Goal: Task Accomplishment & Management: Manage account settings

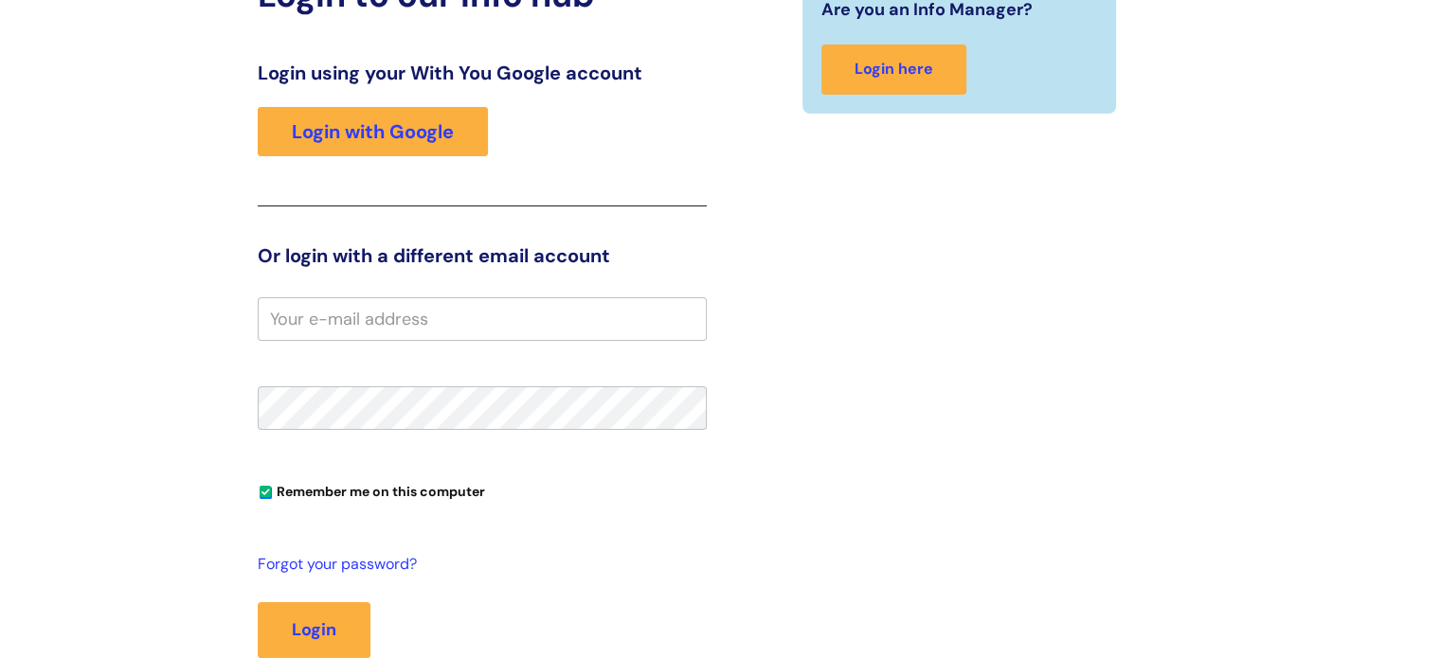
scroll to position [284, 0]
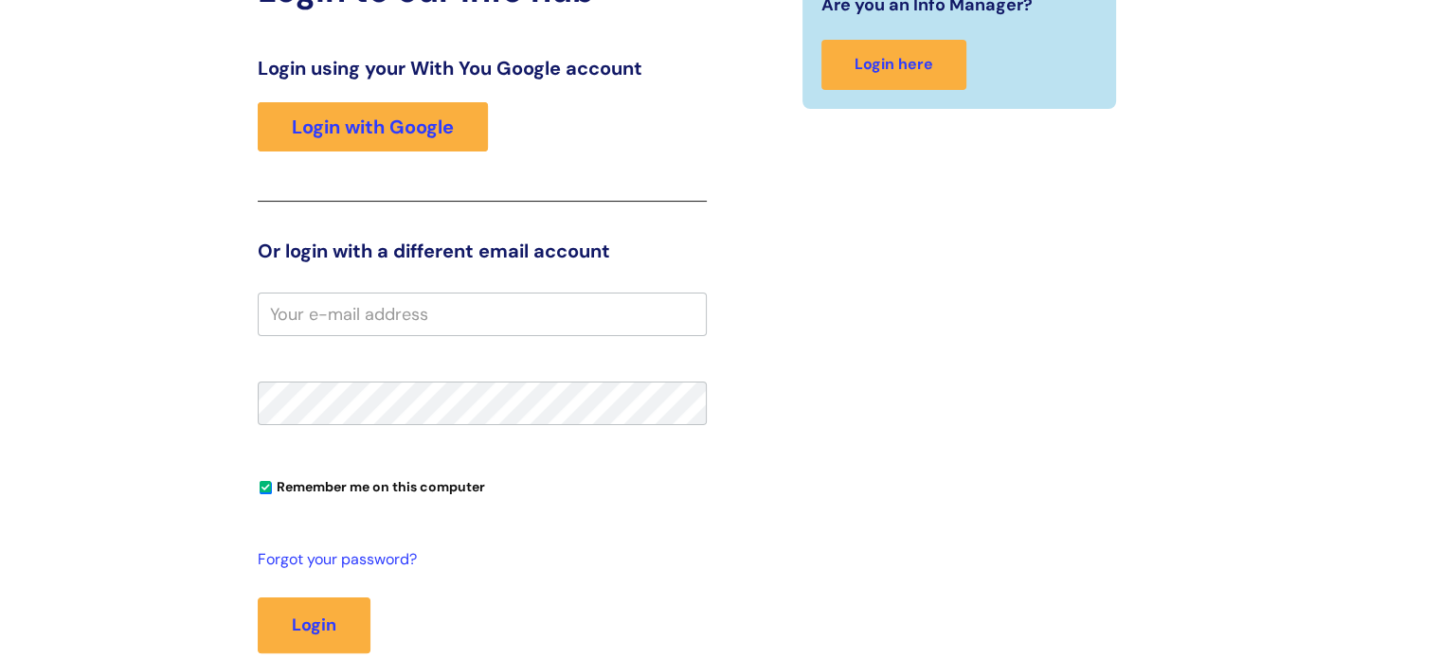
click at [396, 327] on input "email" at bounding box center [482, 315] width 449 height 44
click at [325, 620] on button "Login" at bounding box center [314, 625] width 113 height 55
click at [447, 308] on input "N.Johnston" at bounding box center [482, 315] width 449 height 44
drag, startPoint x: 432, startPoint y: 300, endPoint x: 182, endPoint y: 296, distance: 250.1
click at [182, 296] on div "Login to our info hub Login using your With You Google account Login with Googl…" at bounding box center [720, 352] width 1137 height 764
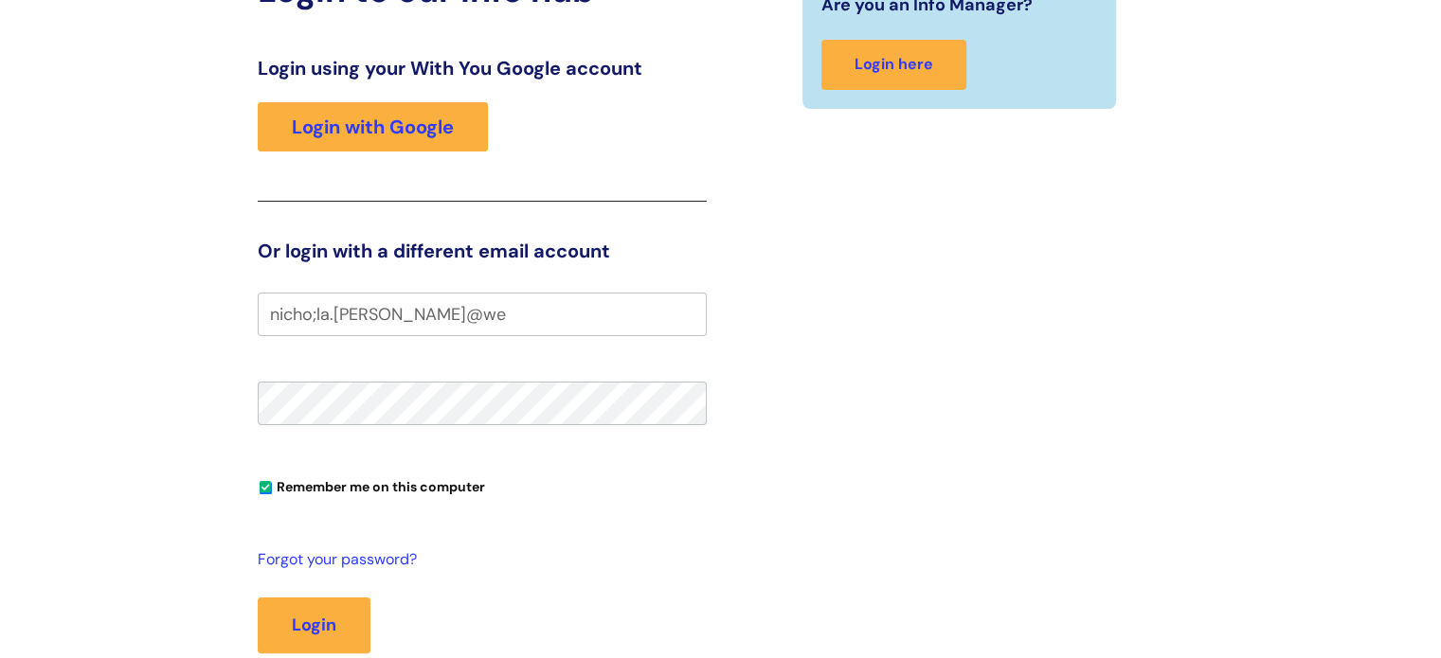
click at [315, 310] on input "nicho;la.johnston@we" at bounding box center [482, 315] width 449 height 44
click at [447, 317] on input "nichola.johnston@we" at bounding box center [482, 315] width 449 height 44
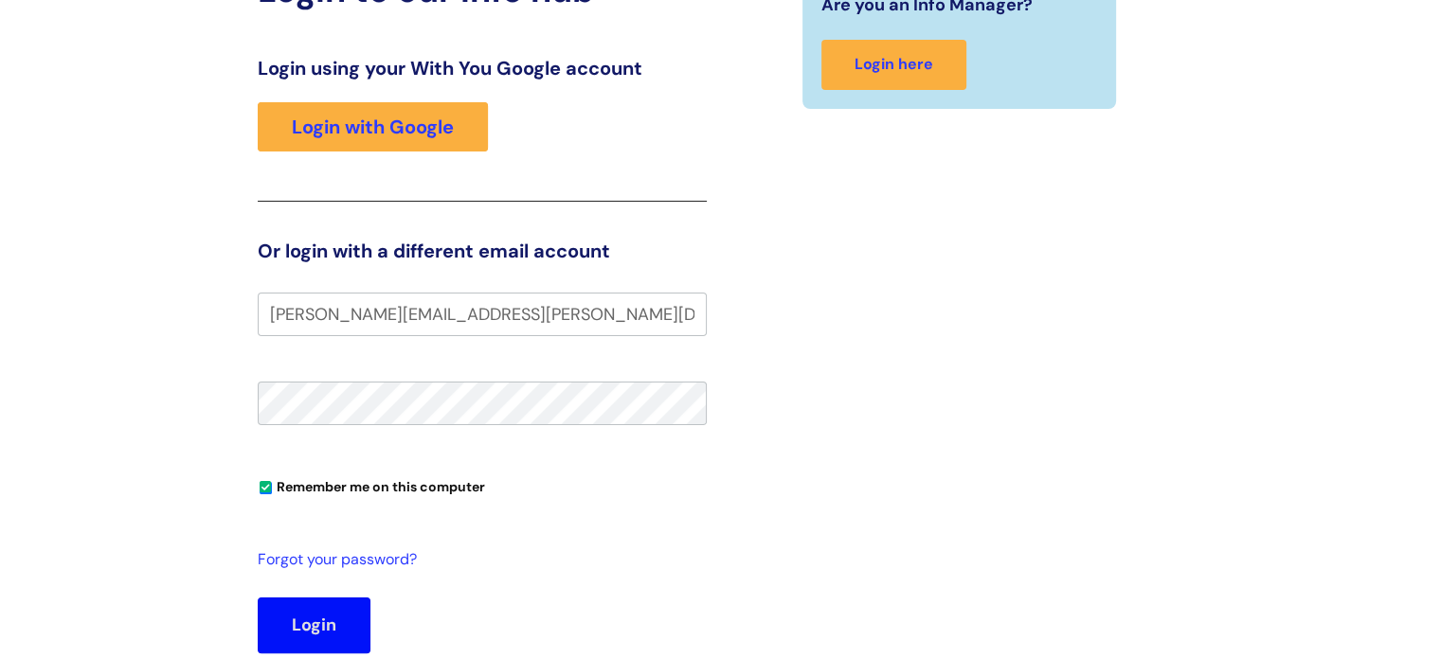
type input "nichola.johnston@wearewithyou.org.uk"
click at [307, 617] on button "Login" at bounding box center [314, 625] width 113 height 55
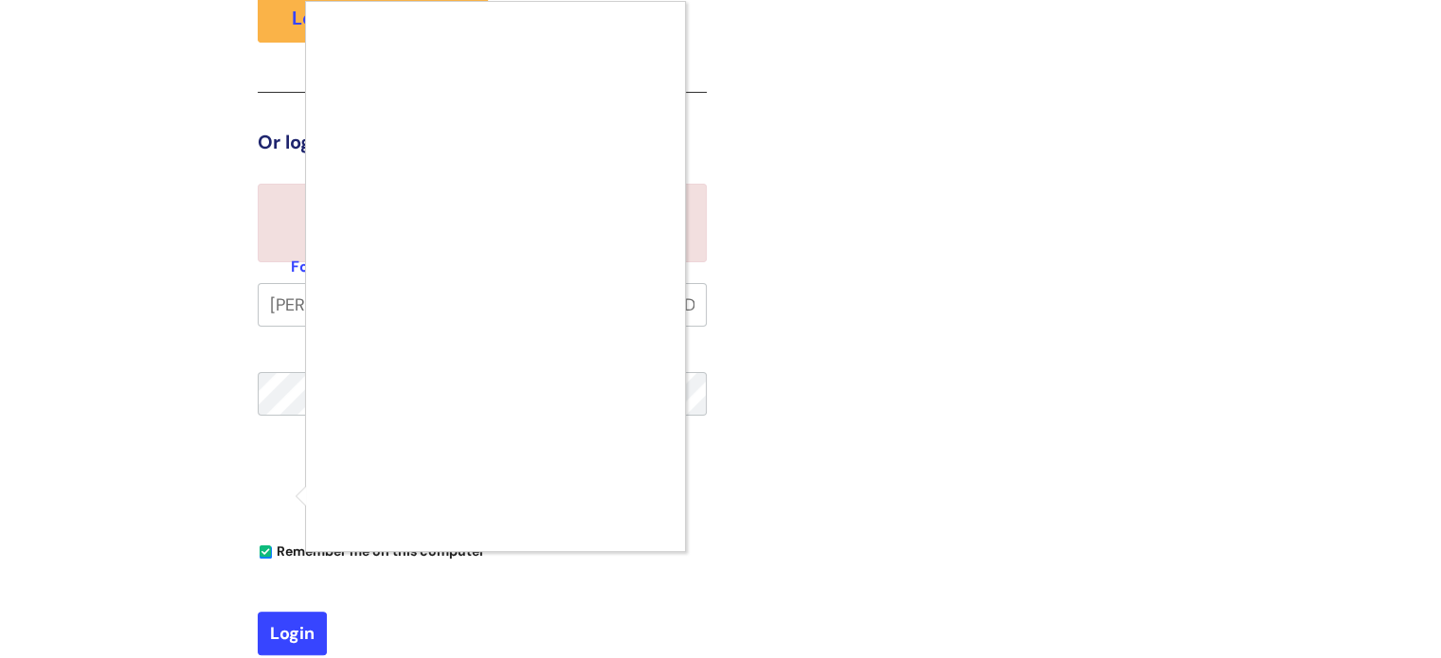
scroll to position [485, 0]
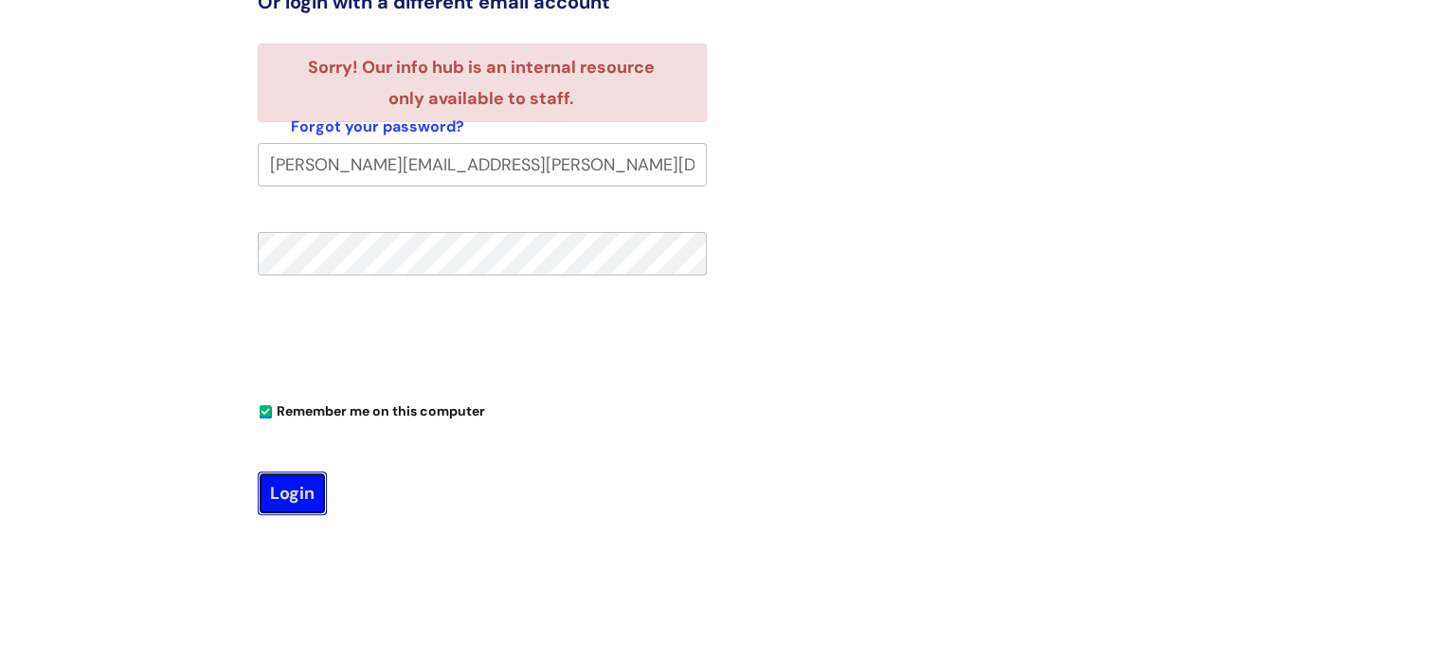
click at [294, 493] on button "Login" at bounding box center [292, 494] width 69 height 44
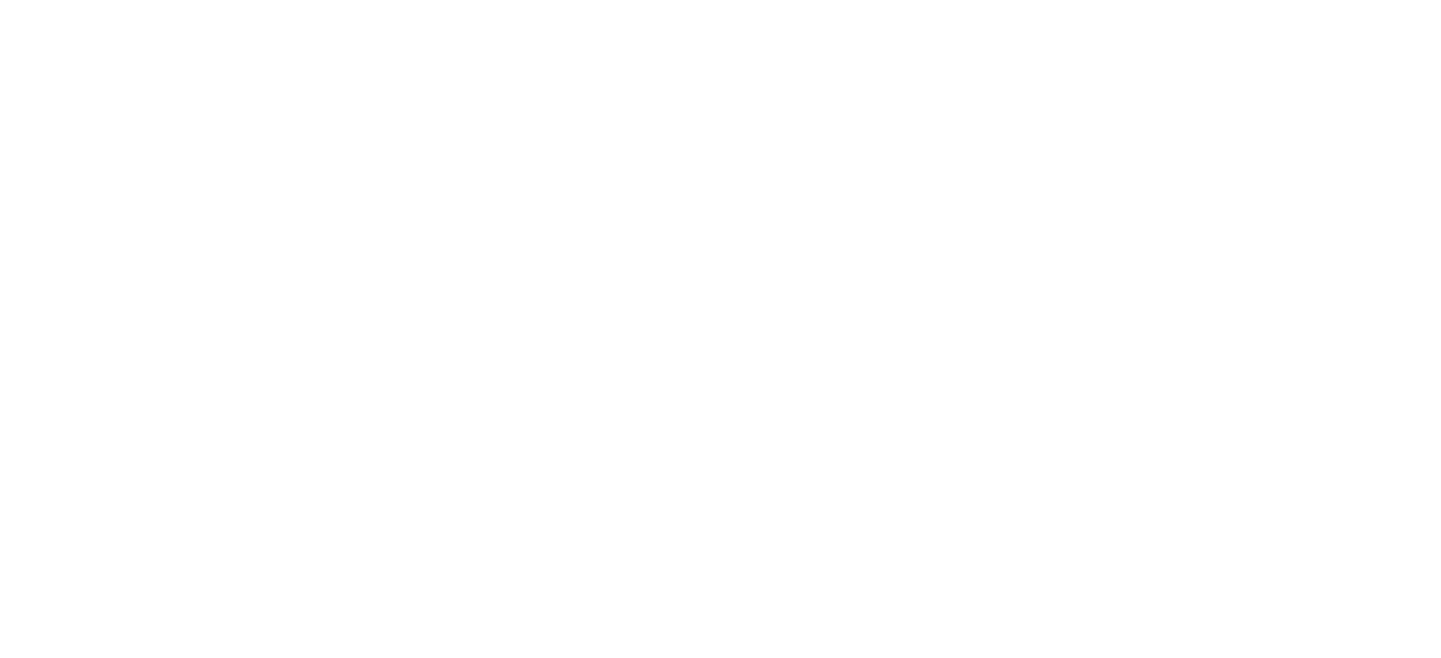
click at [0, 0] on html at bounding box center [0, 0] width 0 height 0
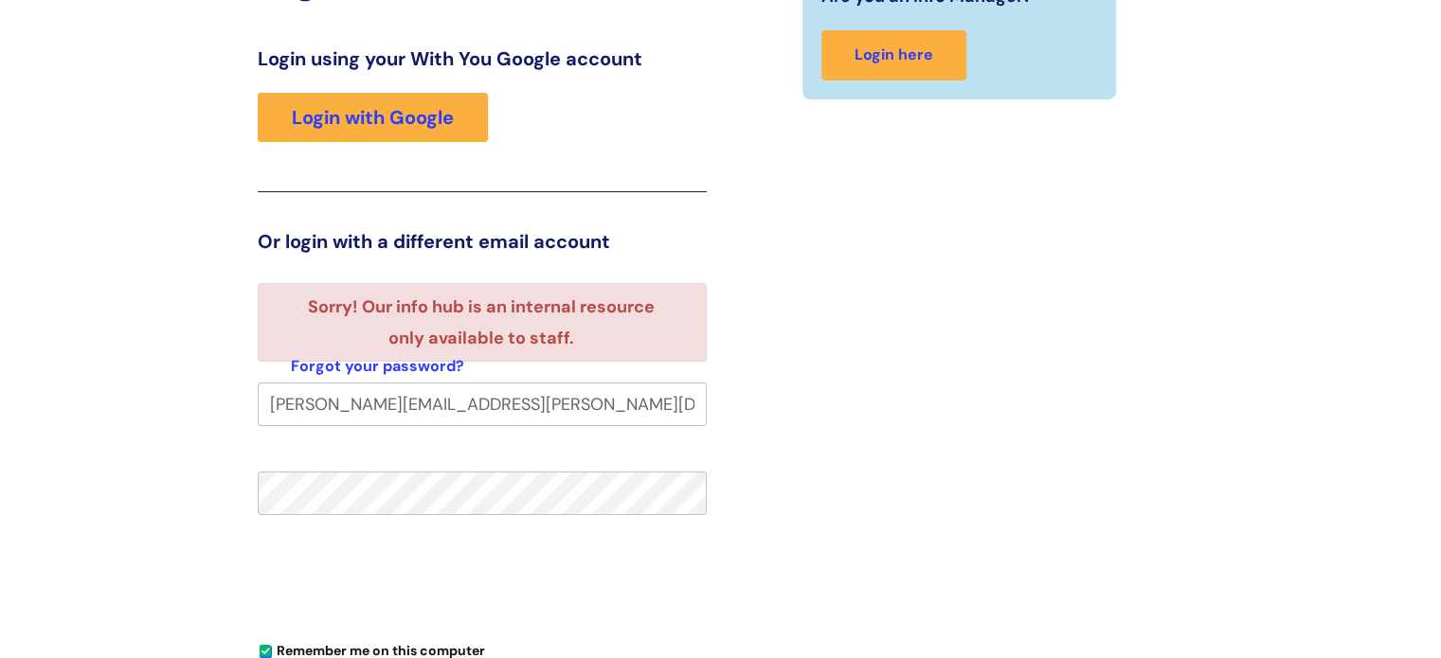
scroll to position [296, 0]
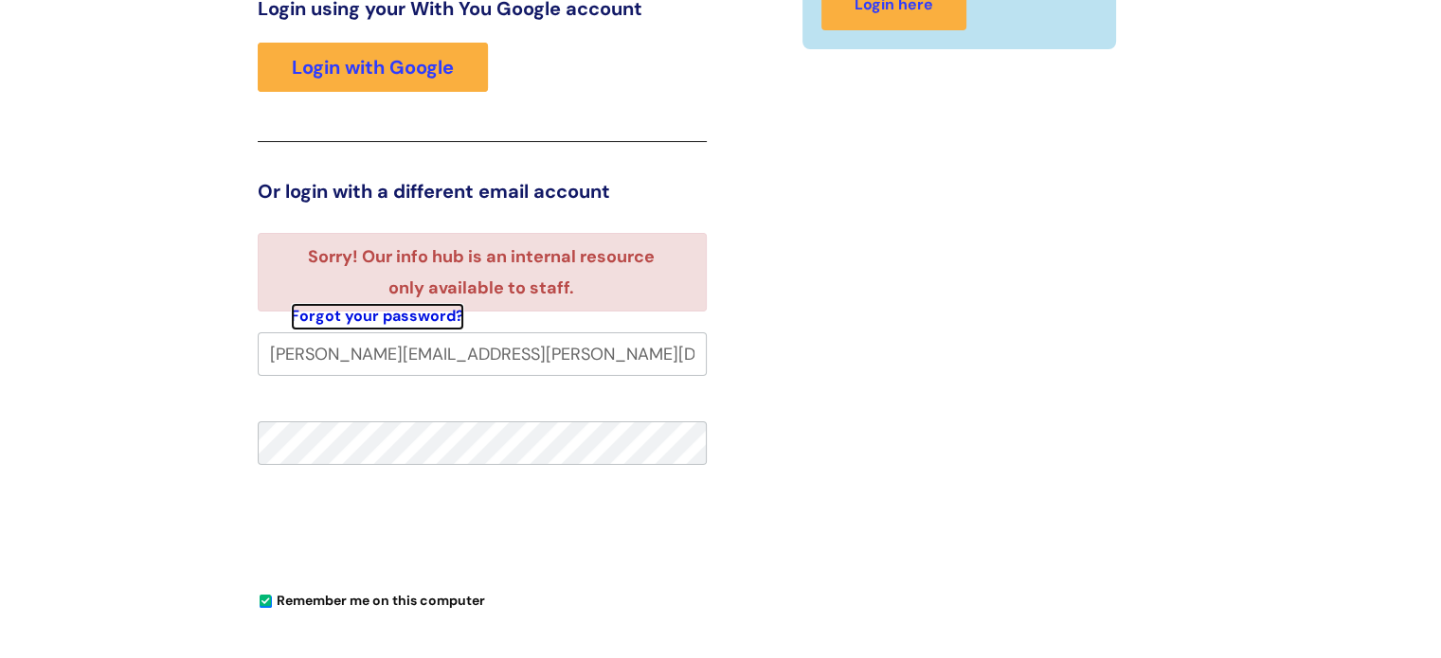
drag, startPoint x: 409, startPoint y: 318, endPoint x: 431, endPoint y: 317, distance: 21.8
click at [409, 318] on link "Forgot your password?" at bounding box center [377, 316] width 173 height 27
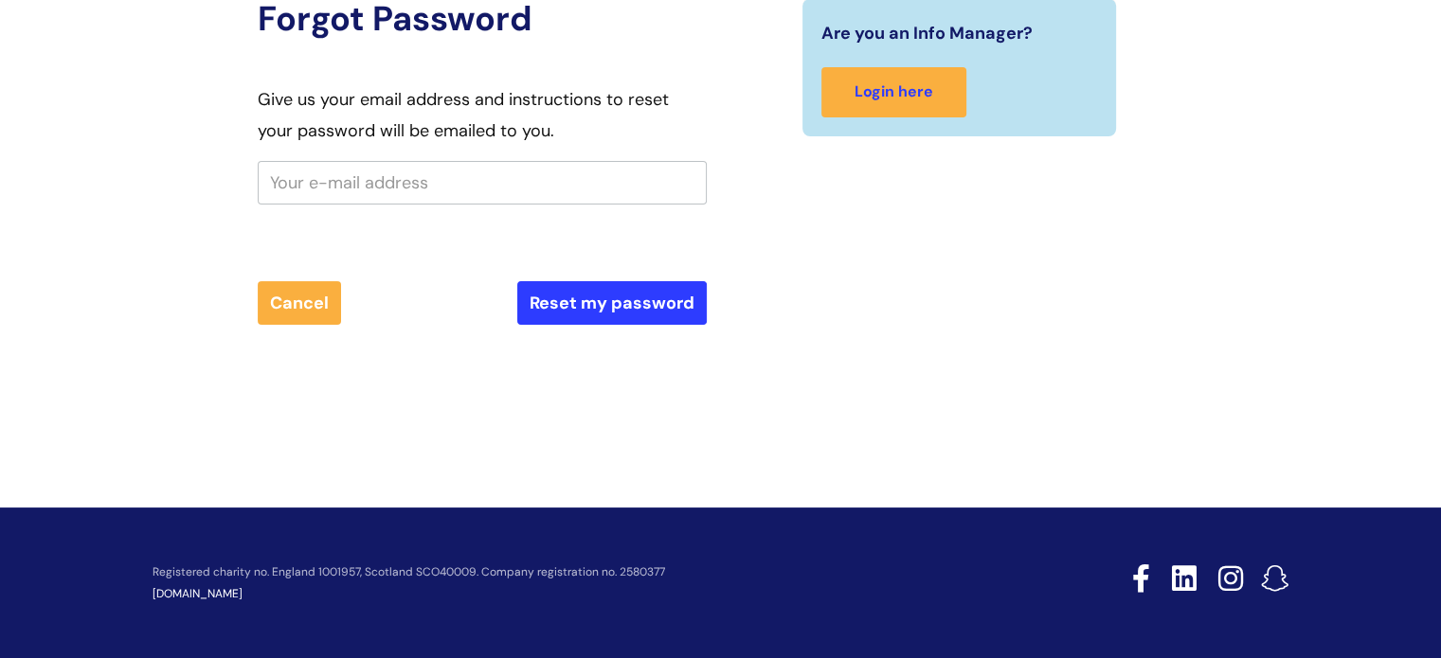
click at [341, 188] on input "text" at bounding box center [482, 183] width 449 height 44
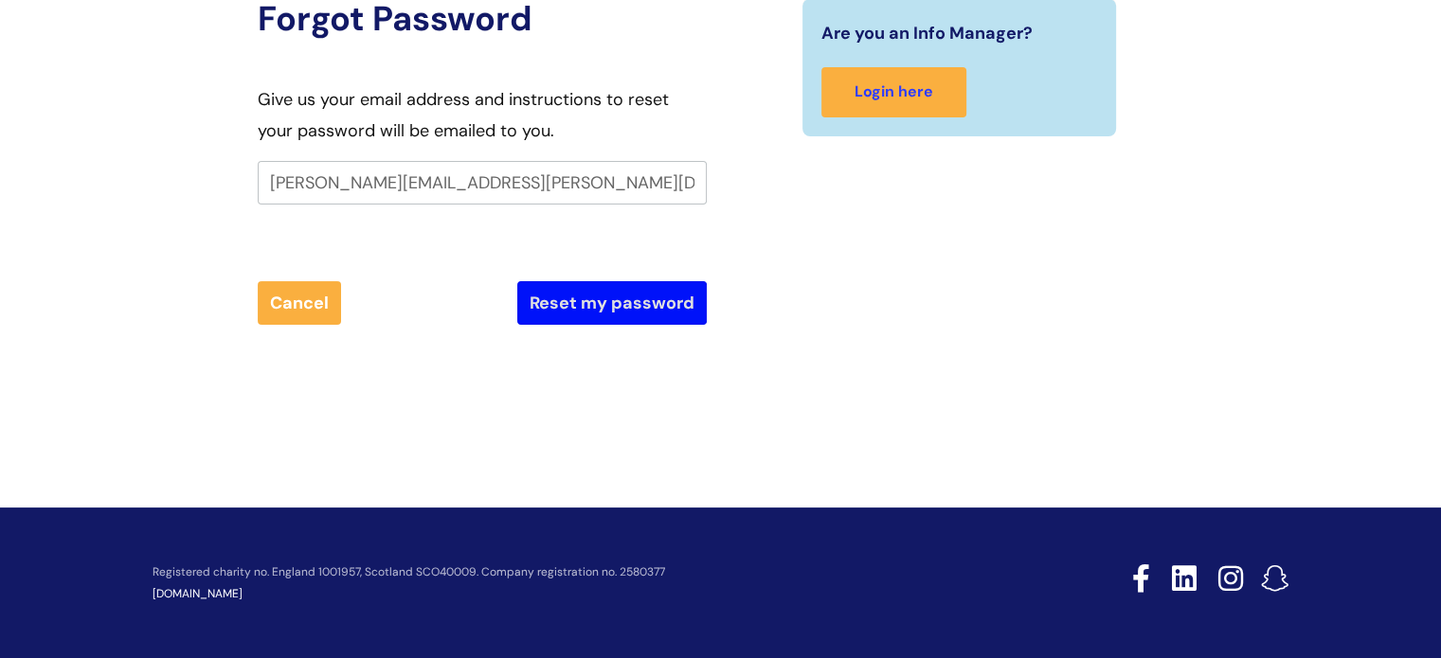
type input "[PERSON_NAME][EMAIL_ADDRESS][PERSON_NAME][DOMAIN_NAME]"
click at [611, 296] on button "Reset my password" at bounding box center [611, 303] width 189 height 44
click at [611, 296] on div "Cancel Please Wait..." at bounding box center [482, 303] width 449 height 44
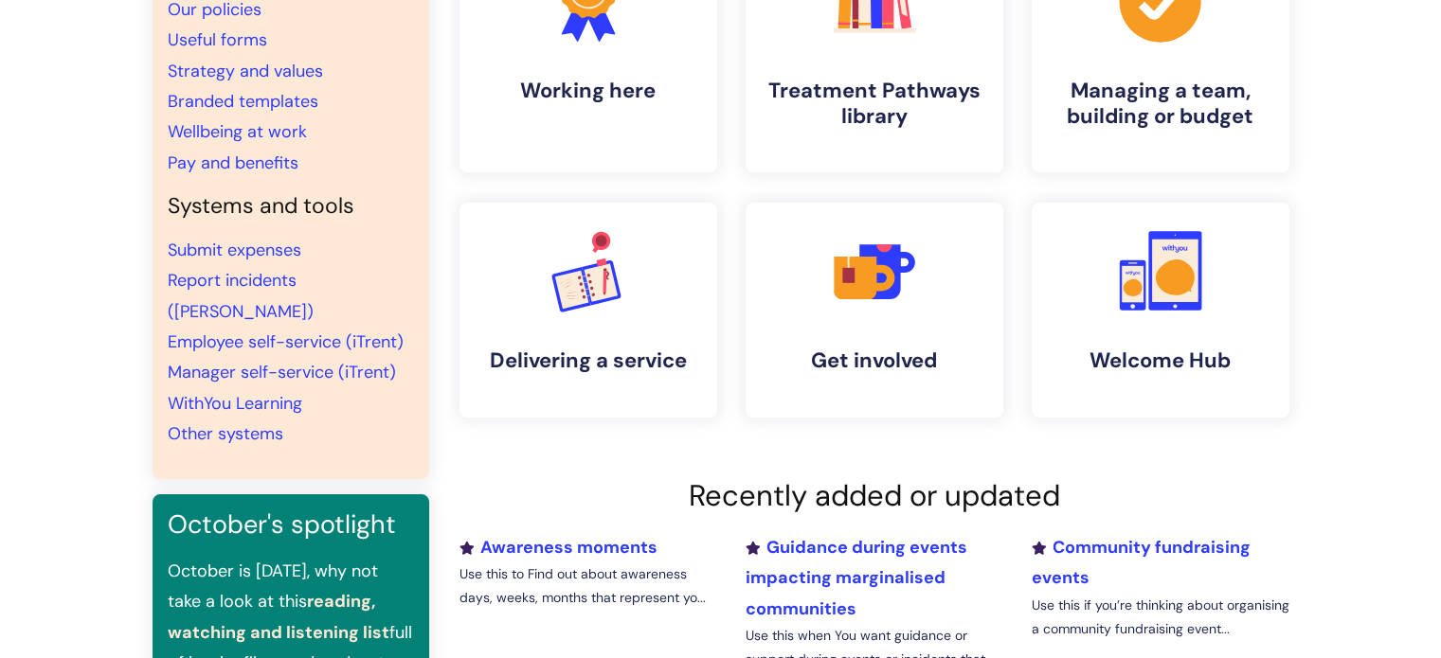
scroll to position [284, 0]
click at [279, 128] on link "Wellbeing at work" at bounding box center [237, 130] width 139 height 23
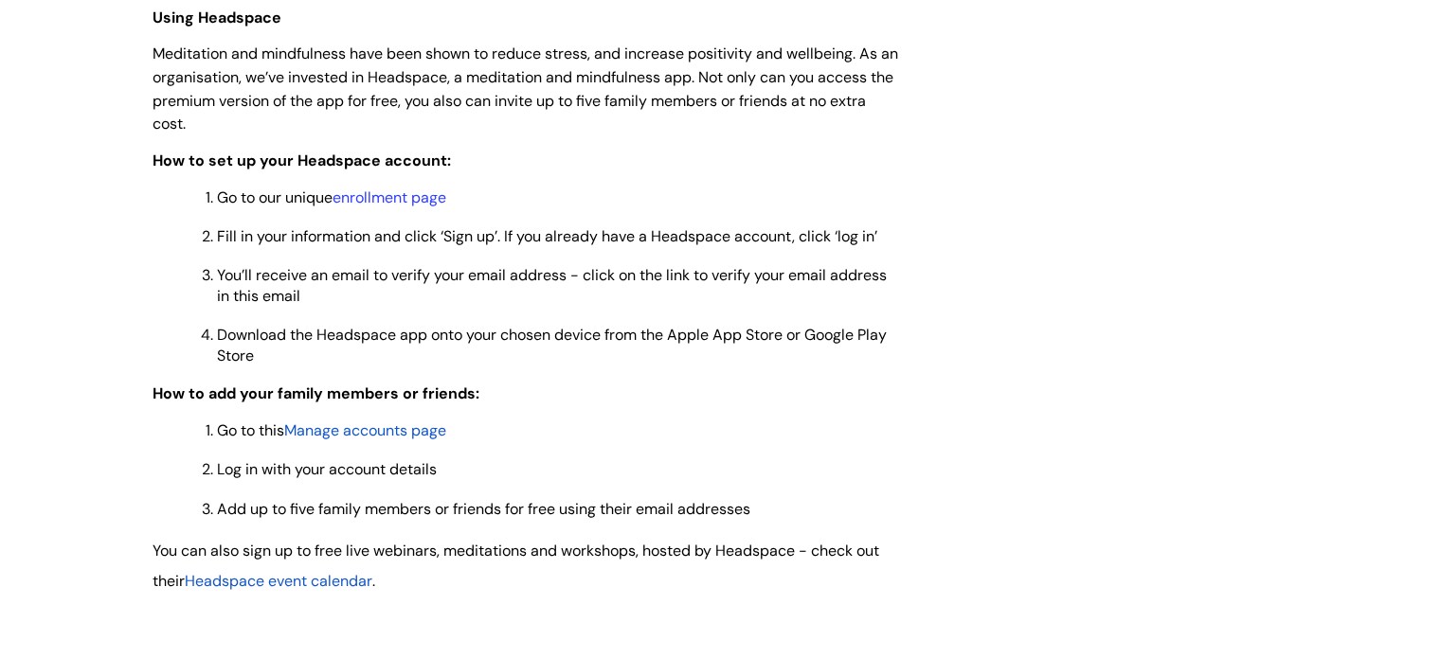
scroll to position [1516, 0]
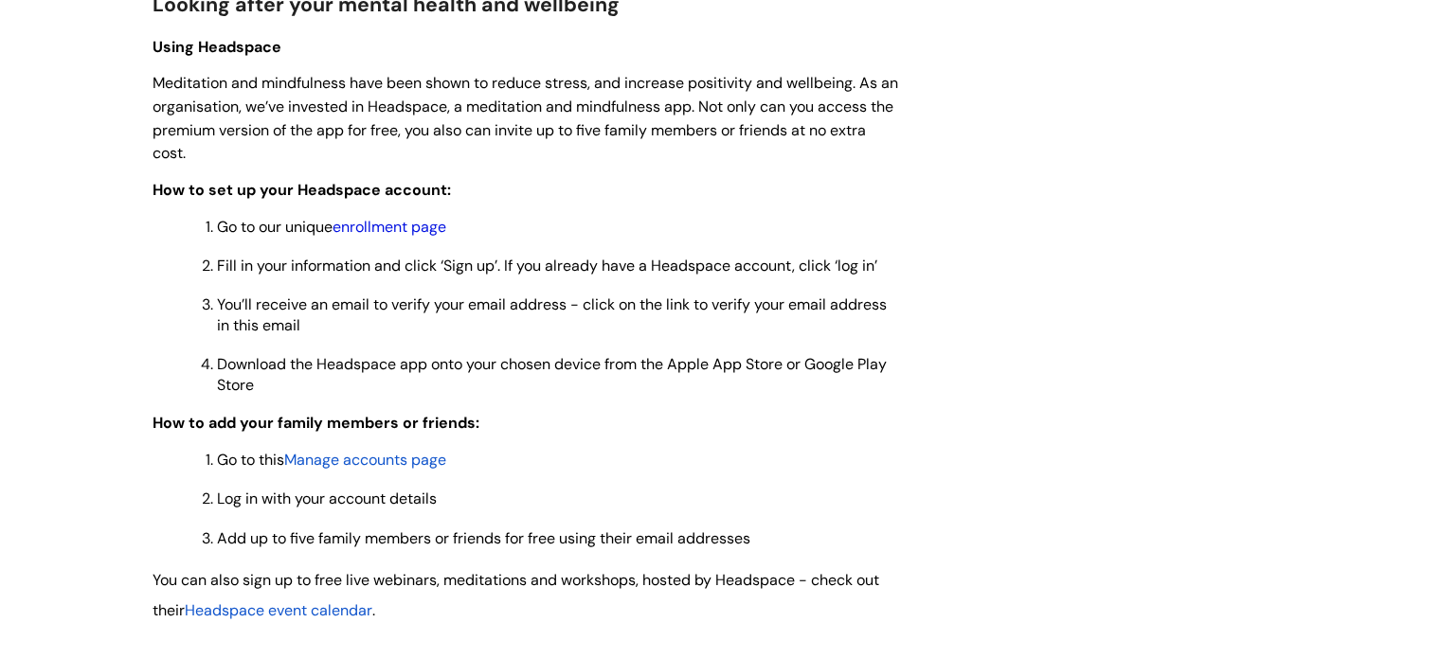
click at [397, 234] on link "enrollment page" at bounding box center [389, 227] width 114 height 20
